Goal: Task Accomplishment & Management: Use online tool/utility

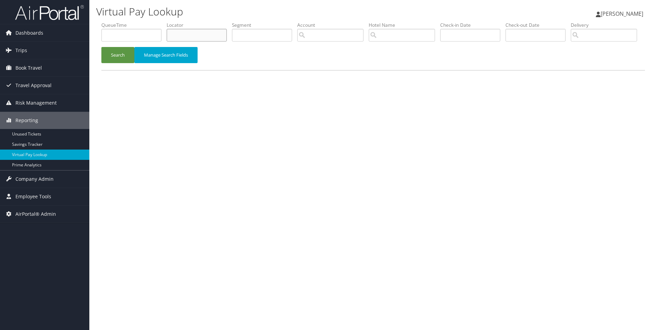
click at [194, 39] on input "text" at bounding box center [197, 35] width 60 height 13
paste input "DNDMSR"
type input "DNDMSR"
click at [101, 47] on button "Search" at bounding box center [117, 55] width 33 height 16
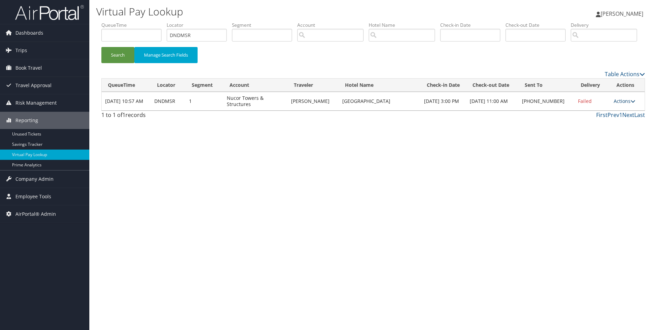
click at [622, 104] on link "Actions" at bounding box center [624, 101] width 22 height 7
click at [602, 152] on link "View Itinerary" at bounding box center [602, 146] width 59 height 12
click at [627, 104] on link "Actions" at bounding box center [624, 101] width 22 height 7
click at [600, 117] on link "Resend" at bounding box center [602, 111] width 59 height 12
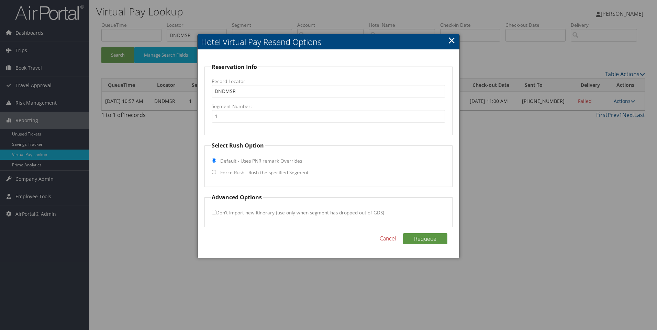
click at [261, 175] on label "Force Rush - Rush the specified Segment" at bounding box center [264, 172] width 88 height 7
click at [216, 174] on input "Force Rush - Rush the specified Segment" at bounding box center [214, 172] width 4 height 4
radio input "true"
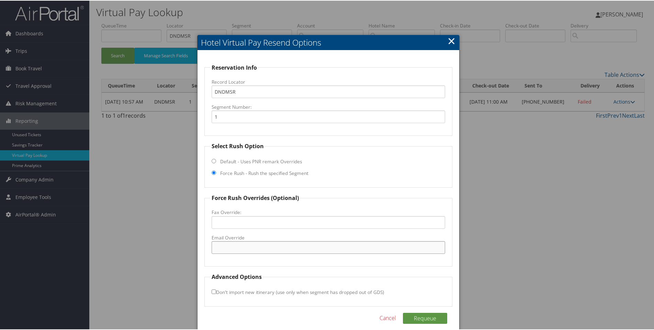
click at [231, 244] on input "Email Override" at bounding box center [329, 247] width 234 height 13
paste input "[EMAIL_ADDRESS][DOMAIN_NAME]"
type input "[EMAIL_ADDRESS][DOMAIN_NAME]"
click at [431, 320] on button "Requeue" at bounding box center [425, 317] width 44 height 11
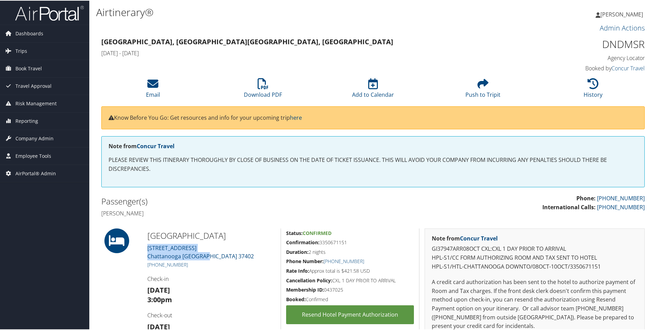
drag, startPoint x: 214, startPoint y: 255, endPoint x: 143, endPoint y: 249, distance: 70.7
click at [143, 249] on div "[GEOGRAPHIC_DATA] [STREET_ADDRESS] [PHONE_NUMBER] Check-in [DATE] 3:00pm Check-…" at bounding box center [211, 317] width 138 height 179
copy link "[STREET_ADDRESS]"
